Goal: Check status: Verify the current state of an ongoing process or item

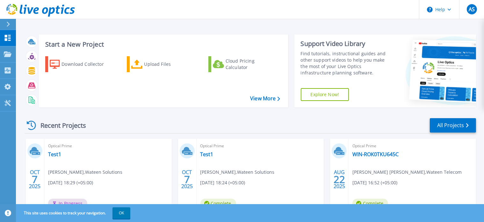
scroll to position [54, 0]
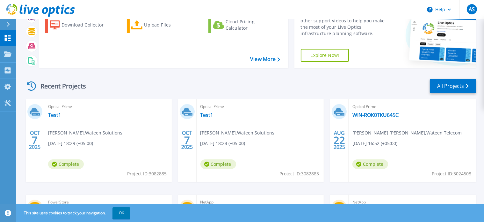
scroll to position [41, 0]
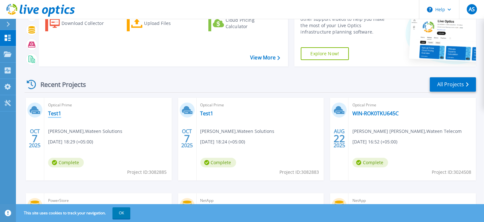
click at [52, 112] on link "Test1" at bounding box center [54, 113] width 13 height 6
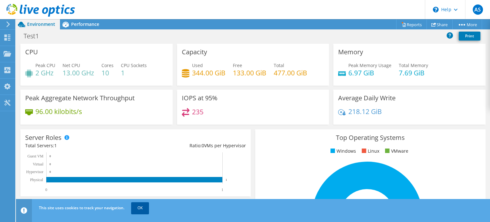
click at [144, 210] on link "OK" at bounding box center [140, 207] width 18 height 11
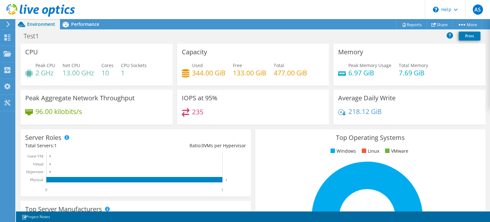
drag, startPoint x: 145, startPoint y: 171, endPoint x: 327, endPoint y: 93, distance: 197.3
click at [327, 93] on div "IOPS at 95% 235" at bounding box center [253, 107] width 156 height 35
